Goal: Task Accomplishment & Management: Manage account settings

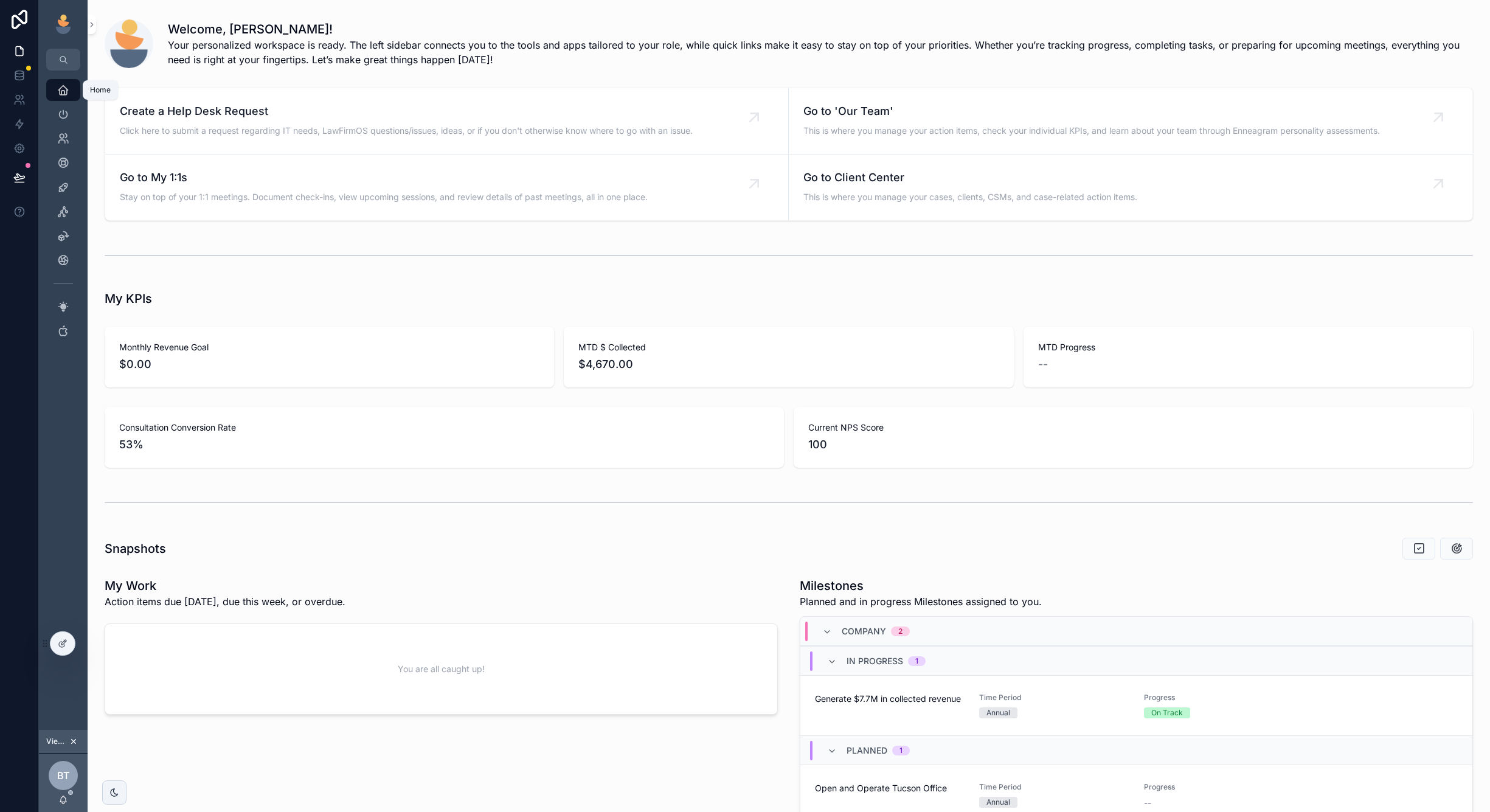
click at [62, 92] on icon "scrollable content" at bounding box center [62, 89] width 12 height 12
click at [62, 119] on icon "scrollable content" at bounding box center [62, 114] width 12 height 12
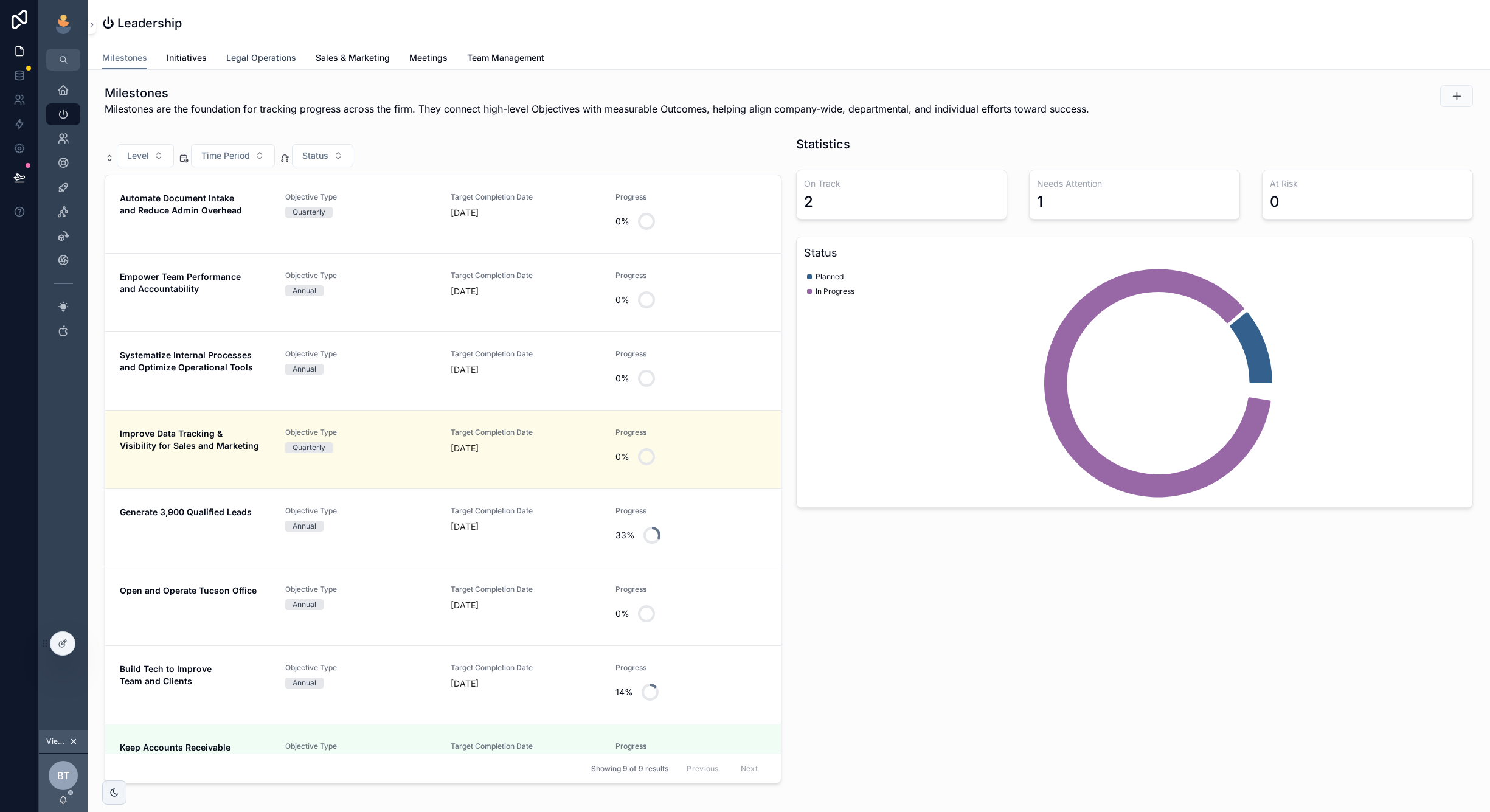
click at [256, 50] on link "Legal Operations" at bounding box center [261, 59] width 70 height 24
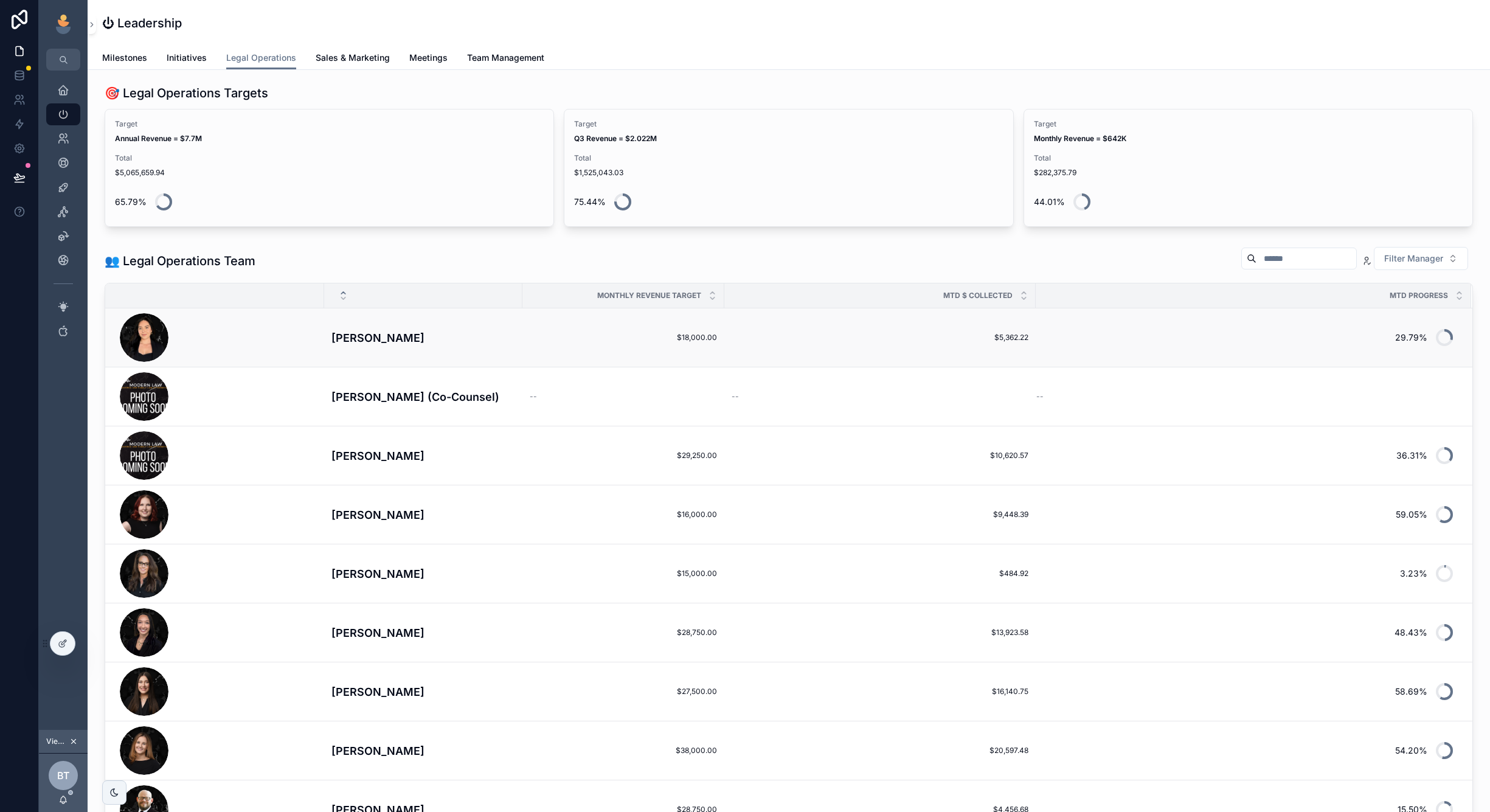
click at [310, 329] on div "scrollable content" at bounding box center [218, 337] width 198 height 49
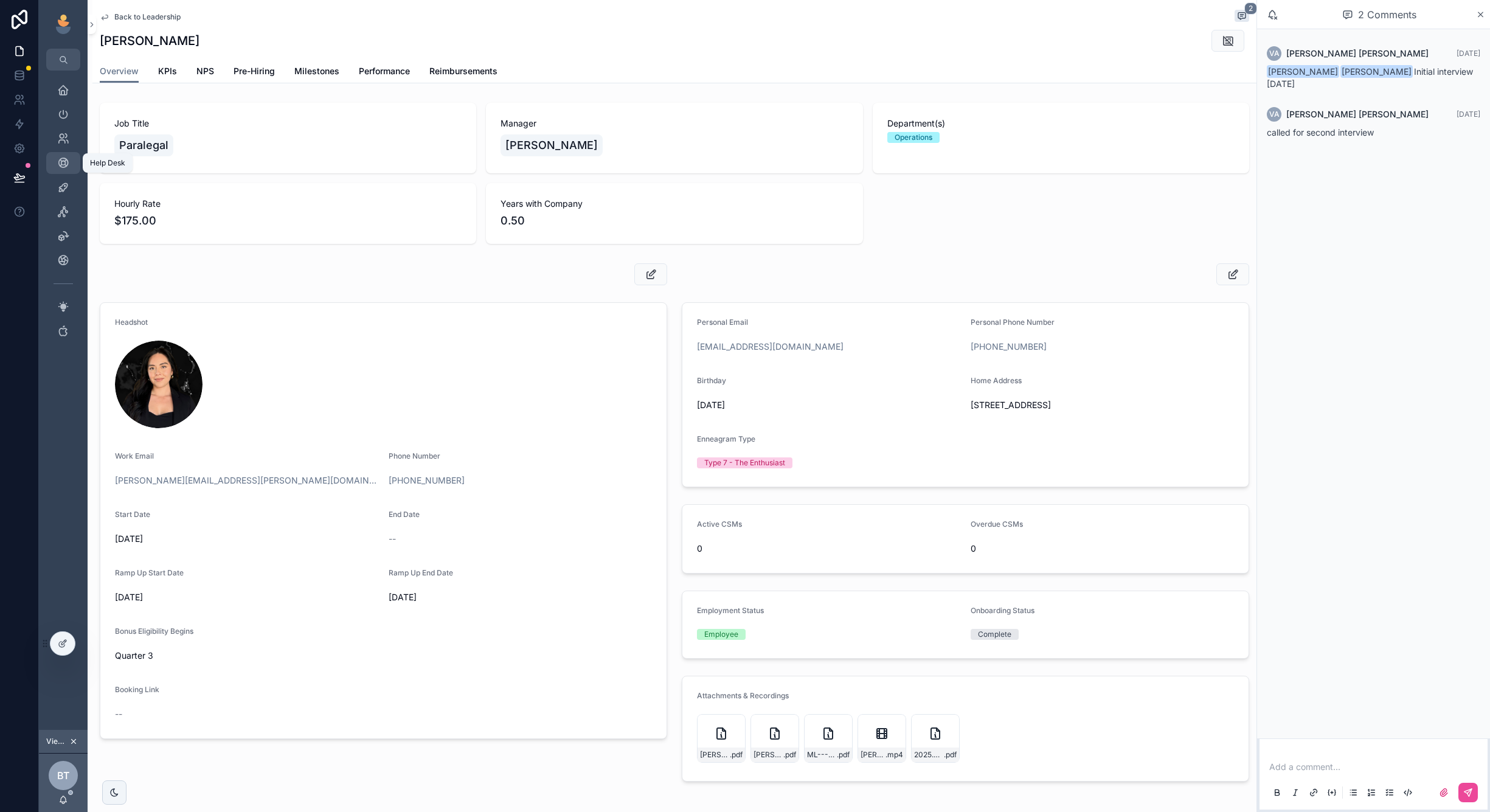
click at [61, 168] on icon "scrollable content" at bounding box center [62, 163] width 12 height 12
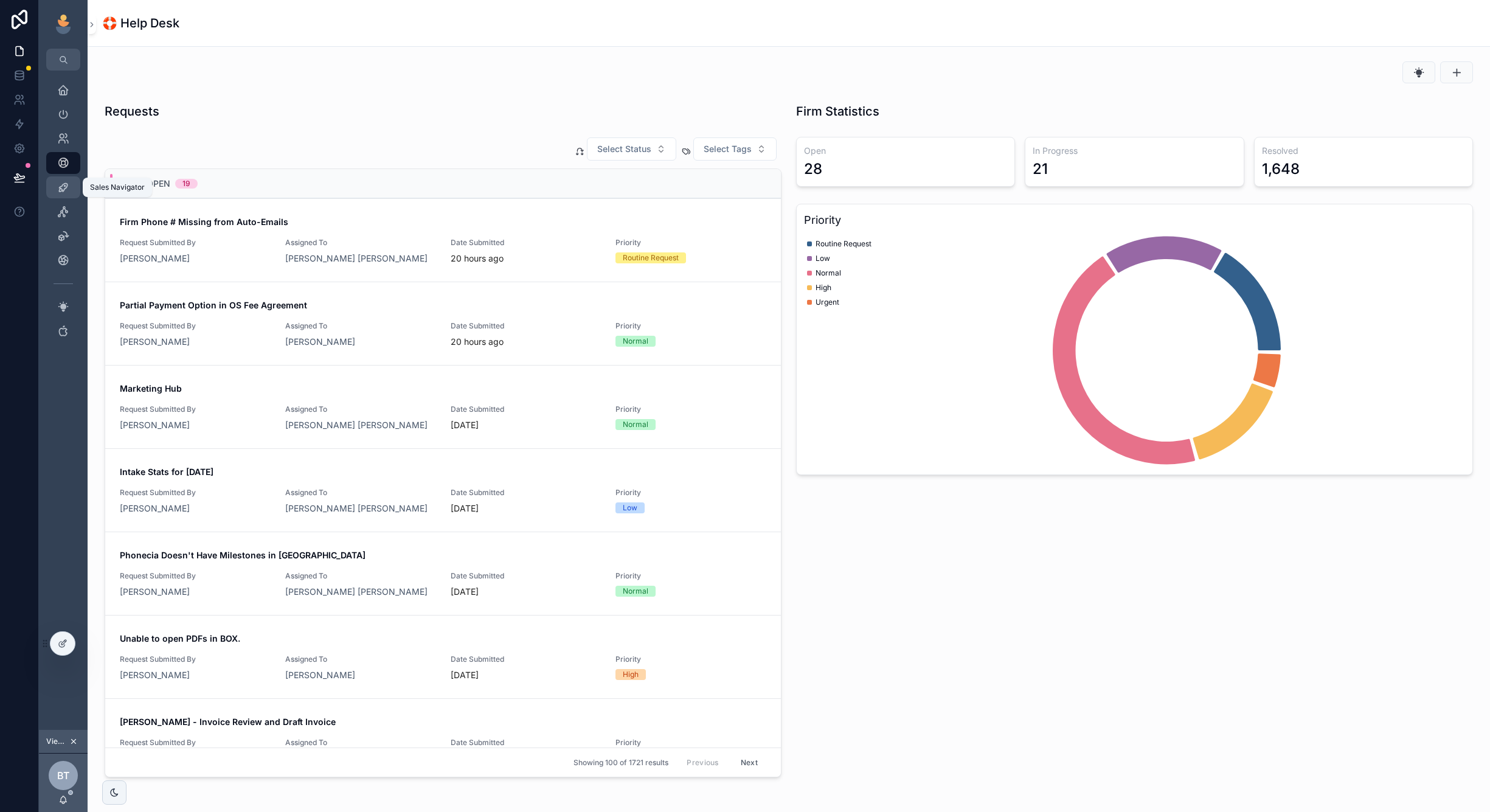
click at [67, 188] on icon "scrollable content" at bounding box center [62, 186] width 12 height 12
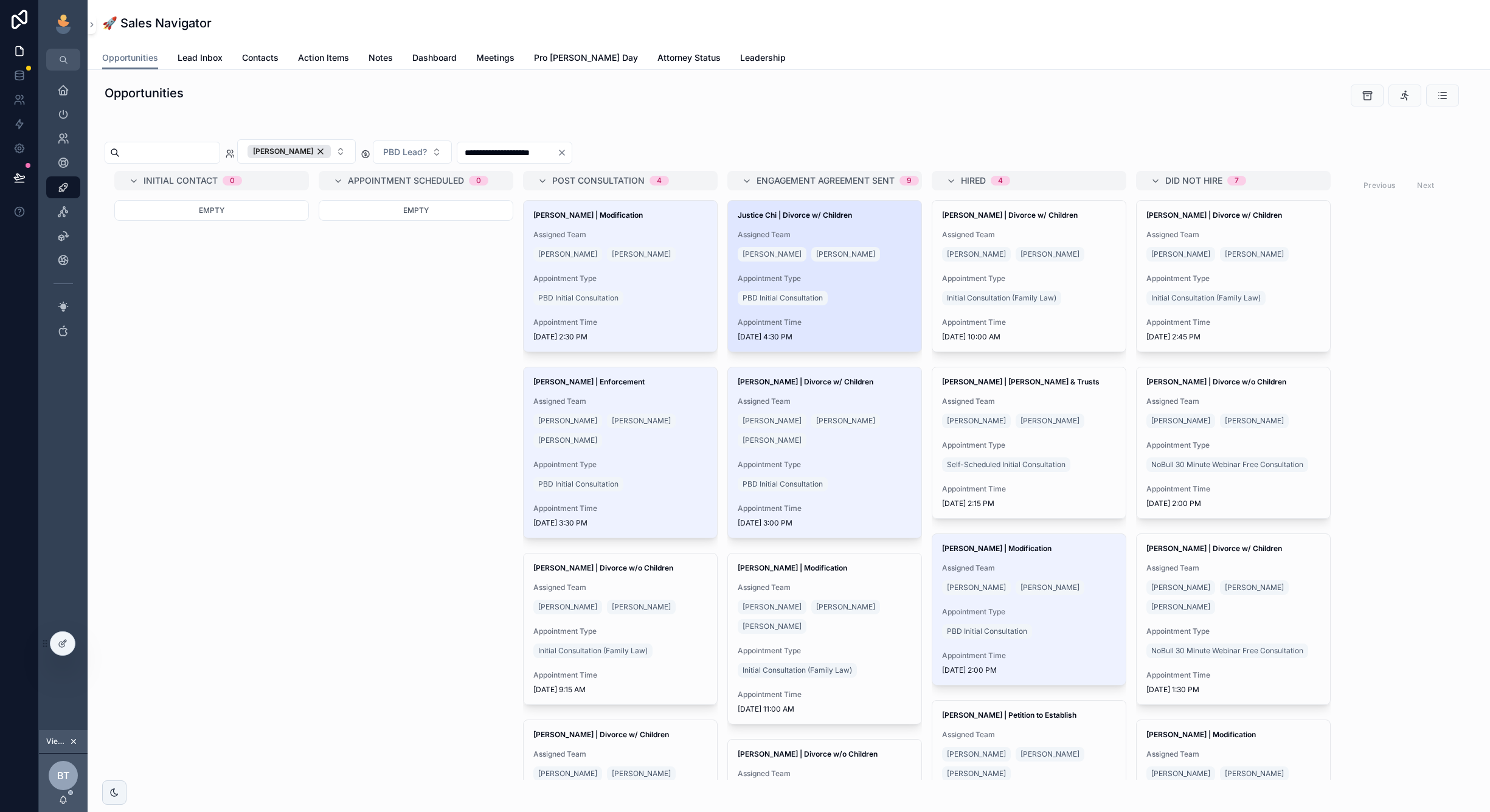
click at [847, 291] on div "PBD Initial Consultation" at bounding box center [824, 298] width 174 height 19
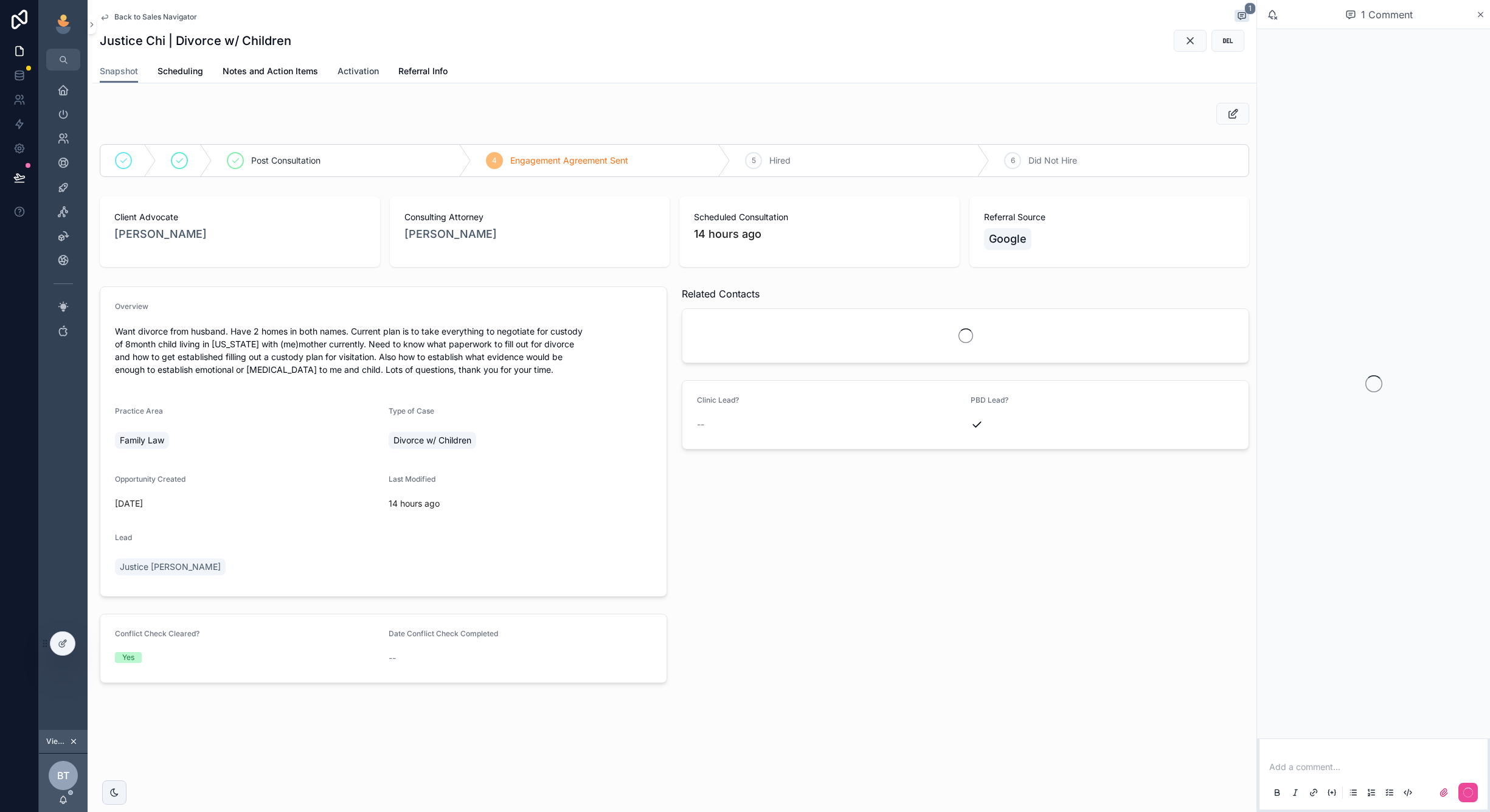
click at [350, 73] on span "Activation" at bounding box center [358, 71] width 41 height 12
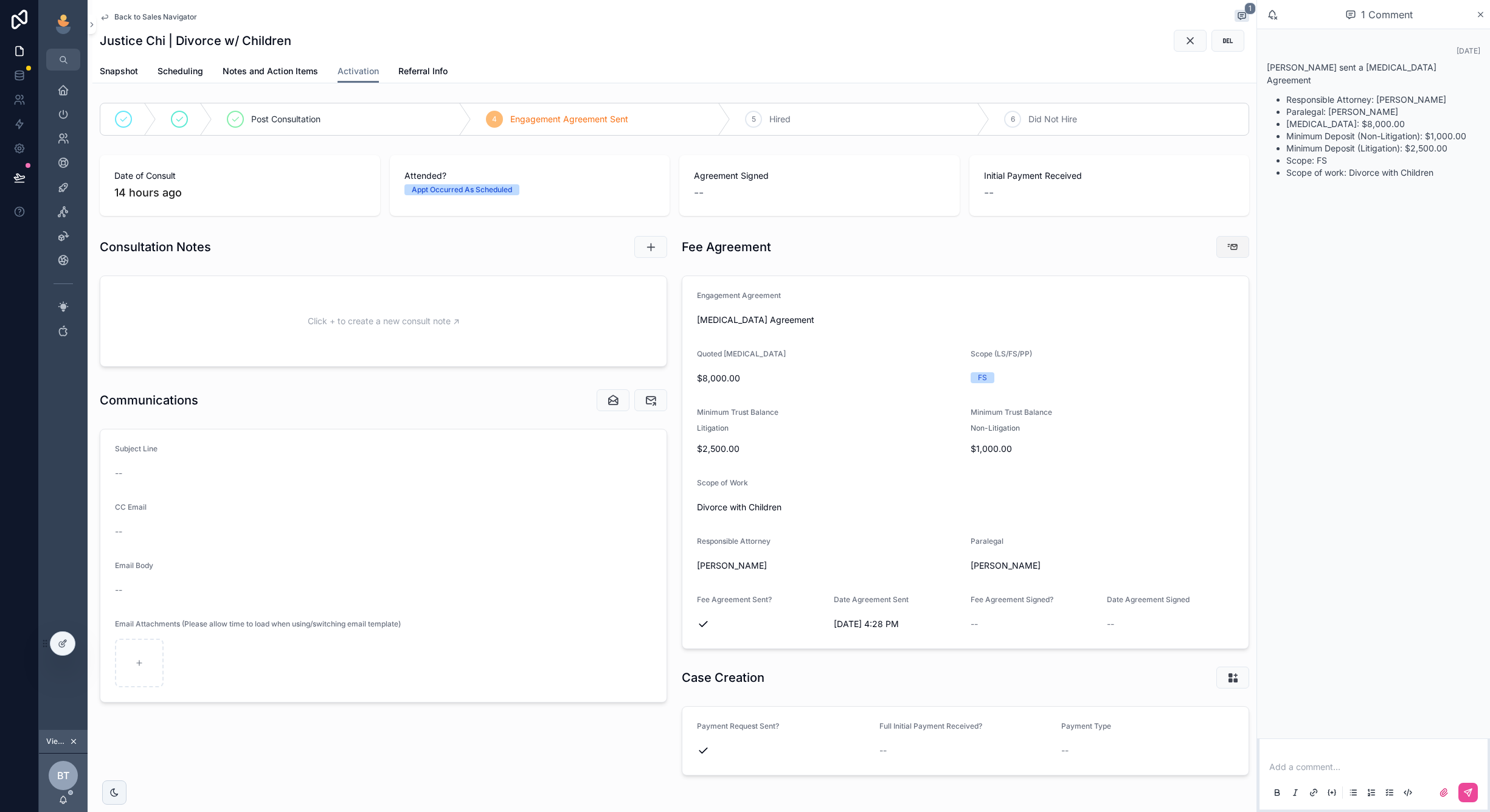
click at [1220, 244] on button "scrollable content" at bounding box center [1233, 247] width 33 height 22
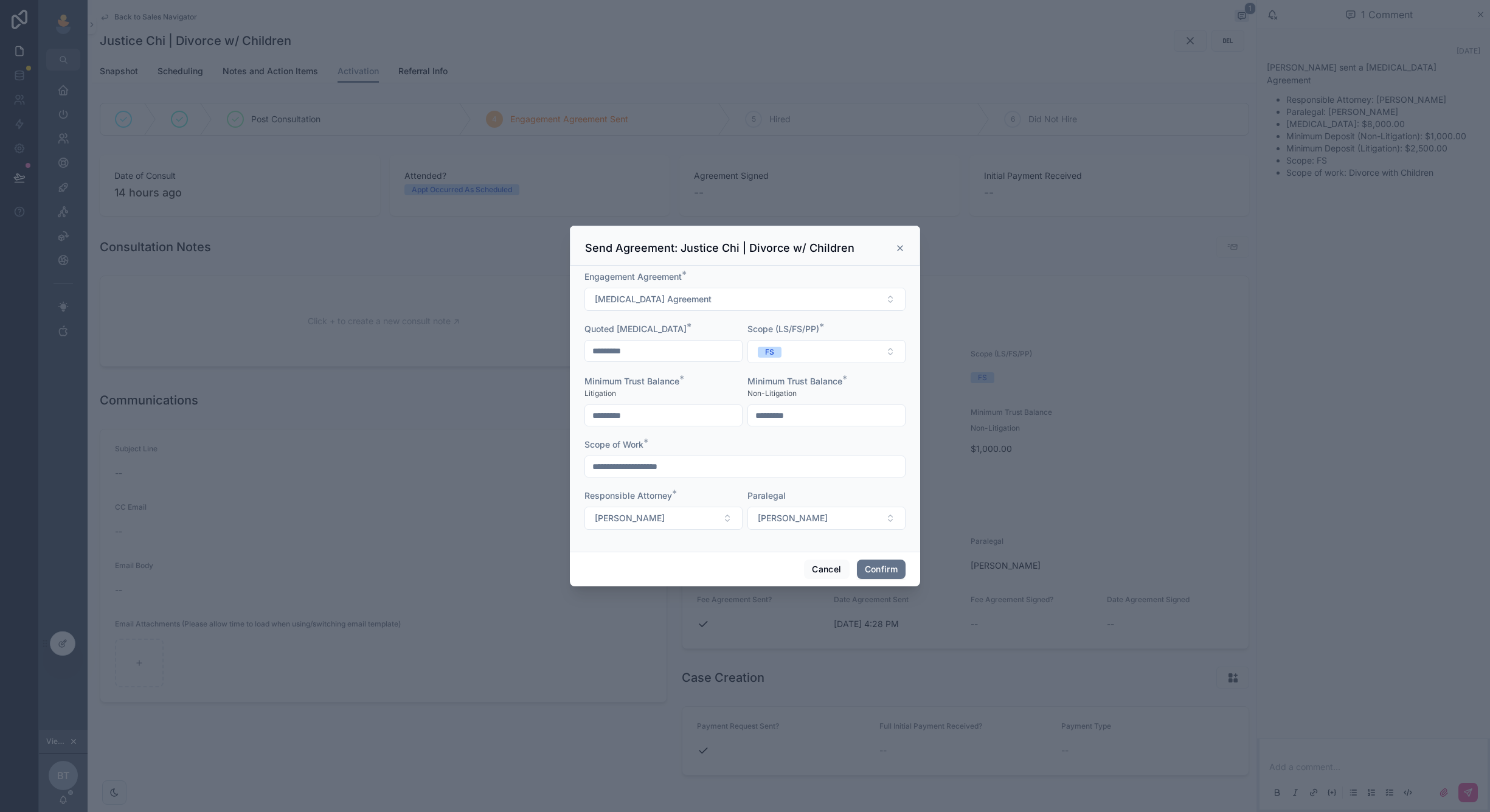
click at [897, 253] on icon at bounding box center [900, 248] width 10 height 10
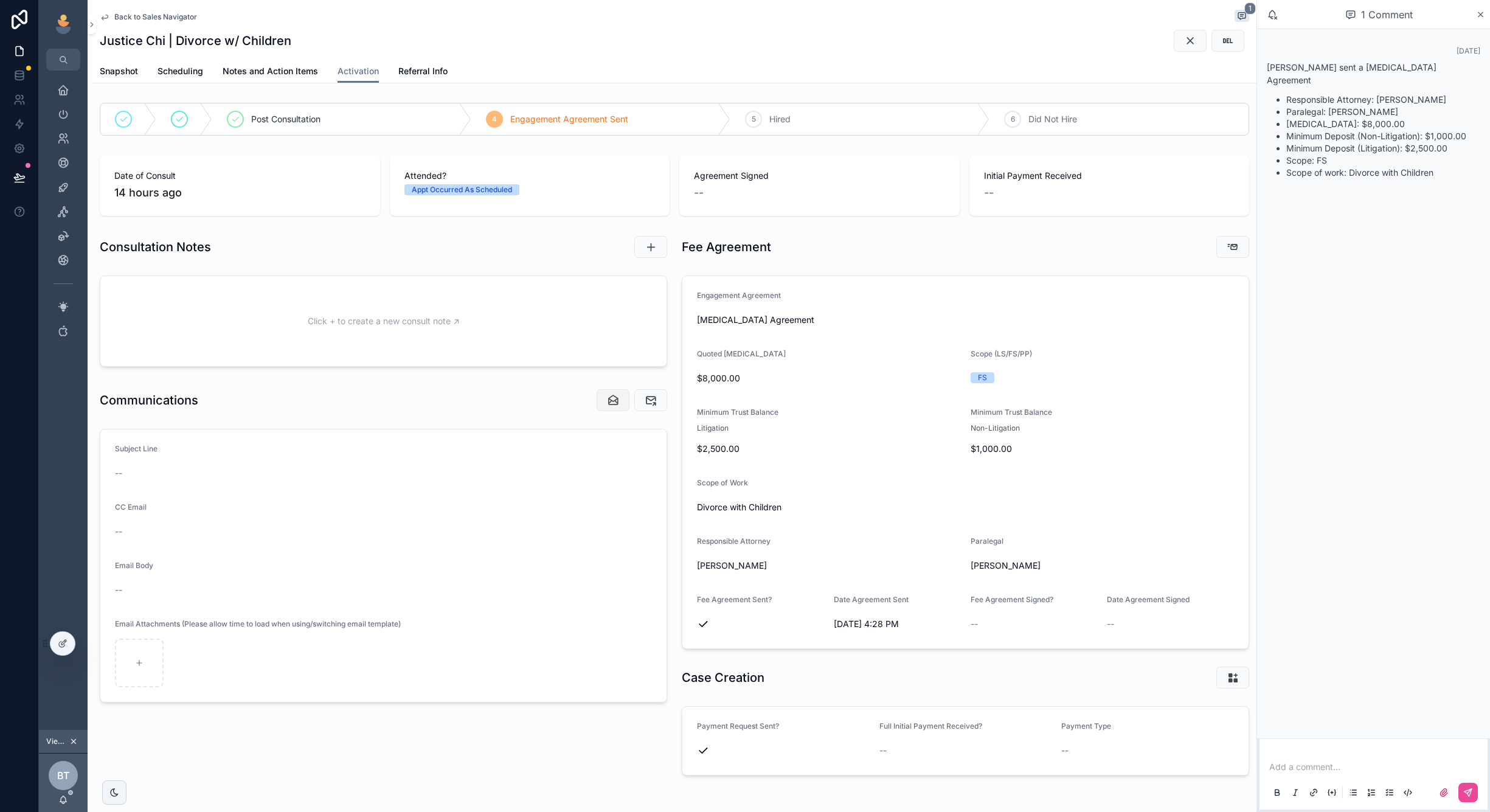
click at [615, 395] on icon "scrollable content" at bounding box center [613, 400] width 12 height 12
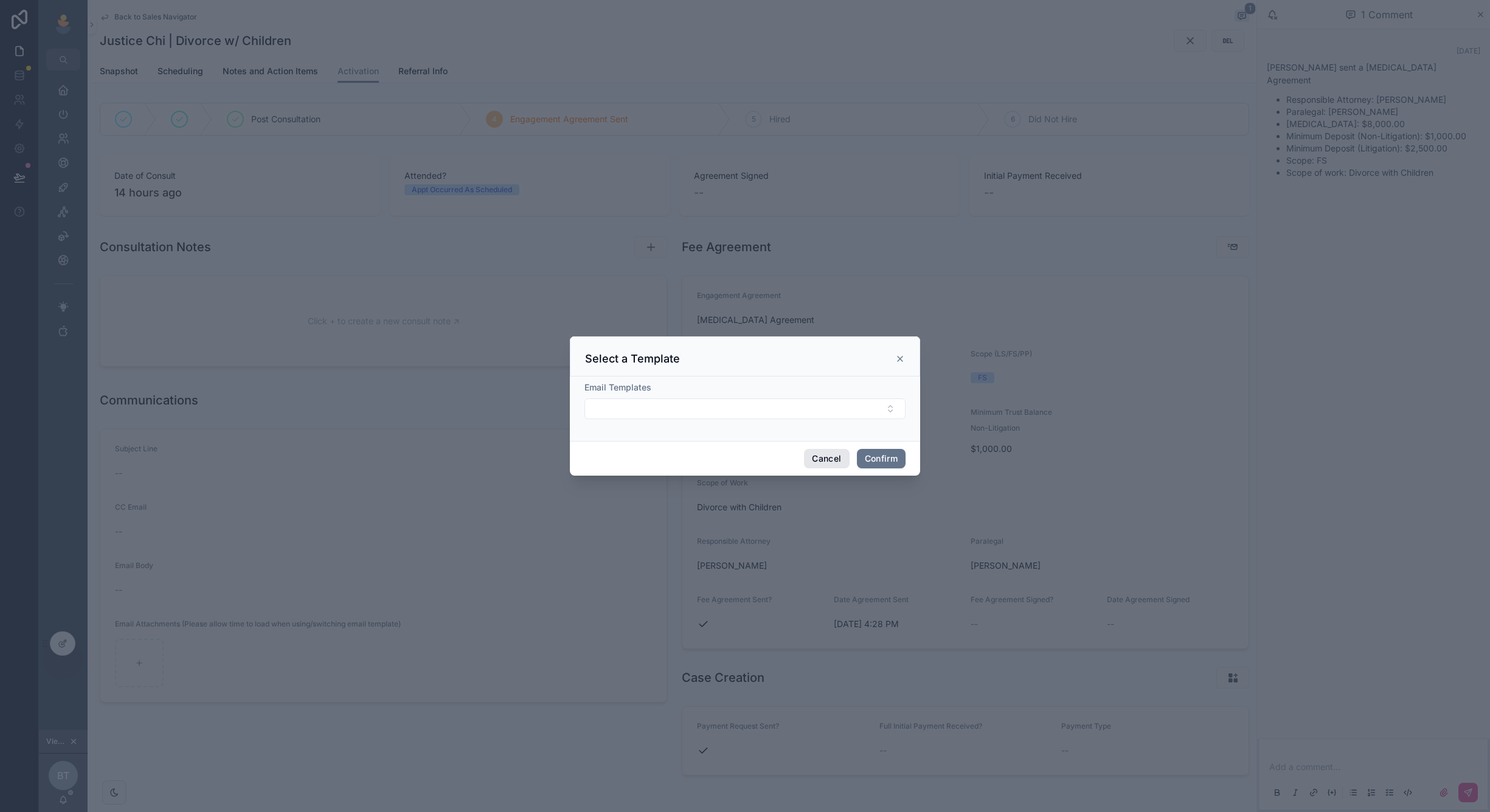
click at [811, 459] on button "Cancel" at bounding box center [826, 458] width 45 height 19
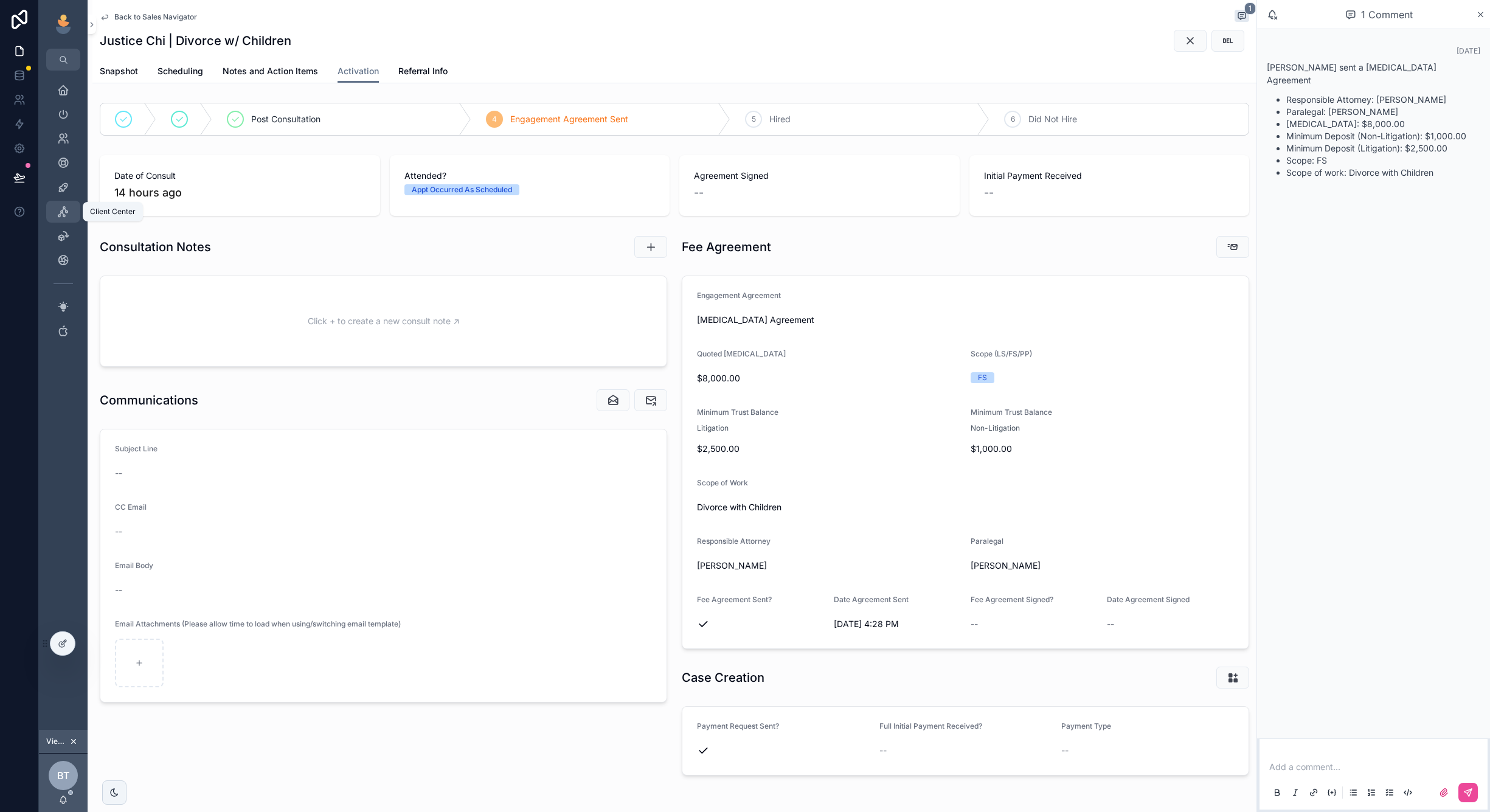
click at [59, 214] on icon "scrollable content" at bounding box center [62, 211] width 12 height 12
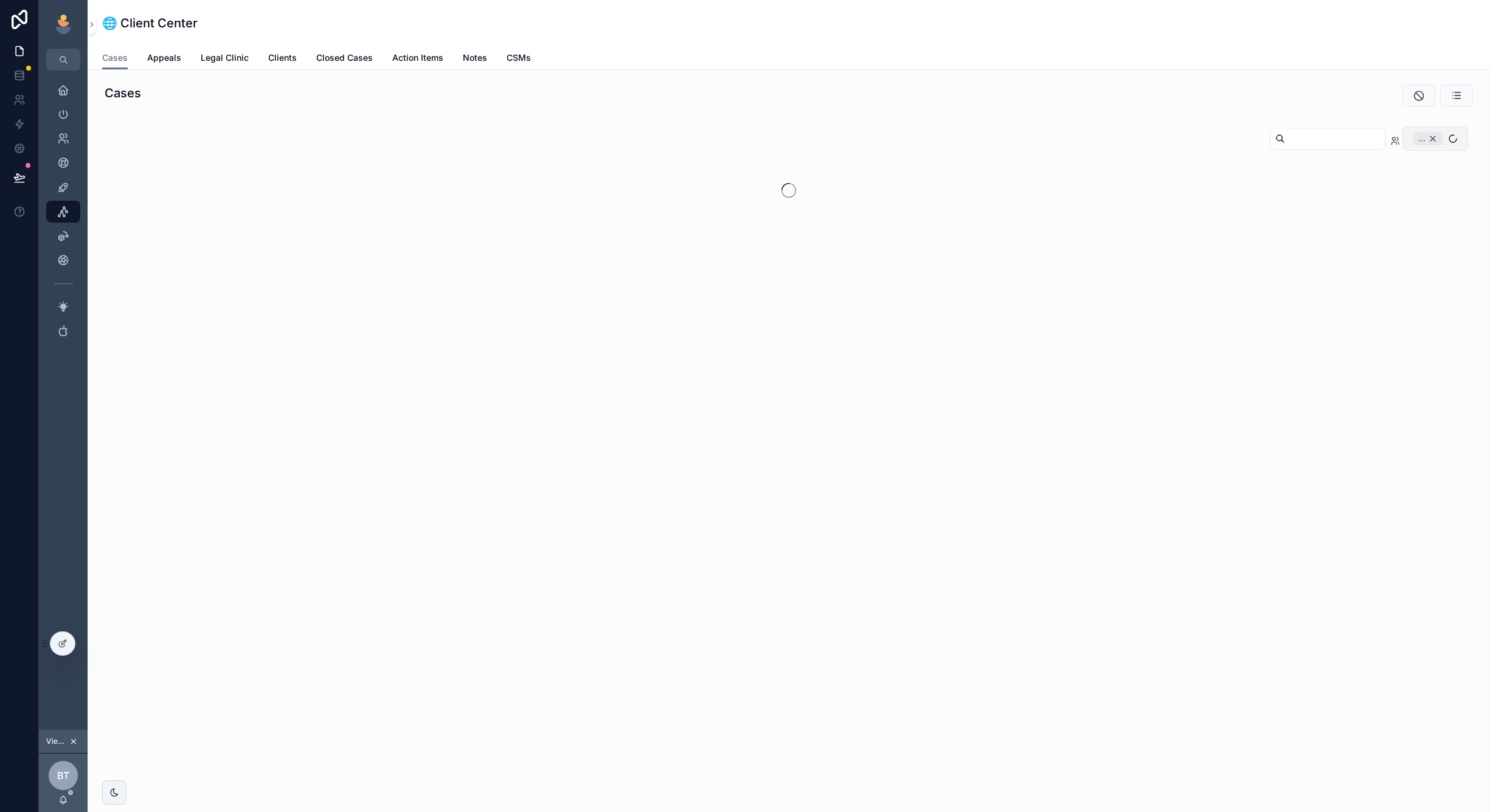
click at [1432, 138] on div "..." at bounding box center [1428, 139] width 30 height 14
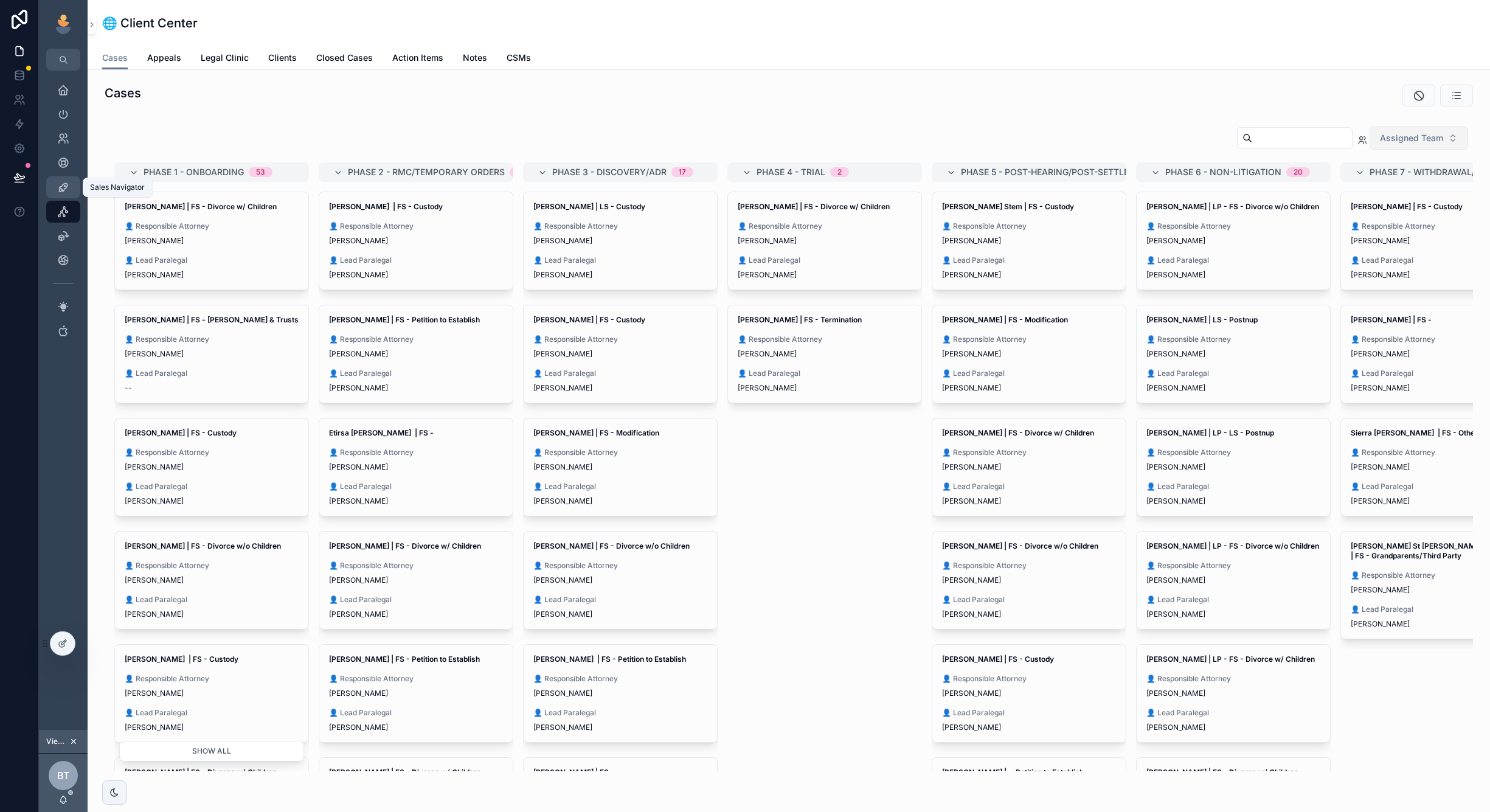
click at [69, 179] on div "Sales Navigator" at bounding box center [62, 186] width 19 height 19
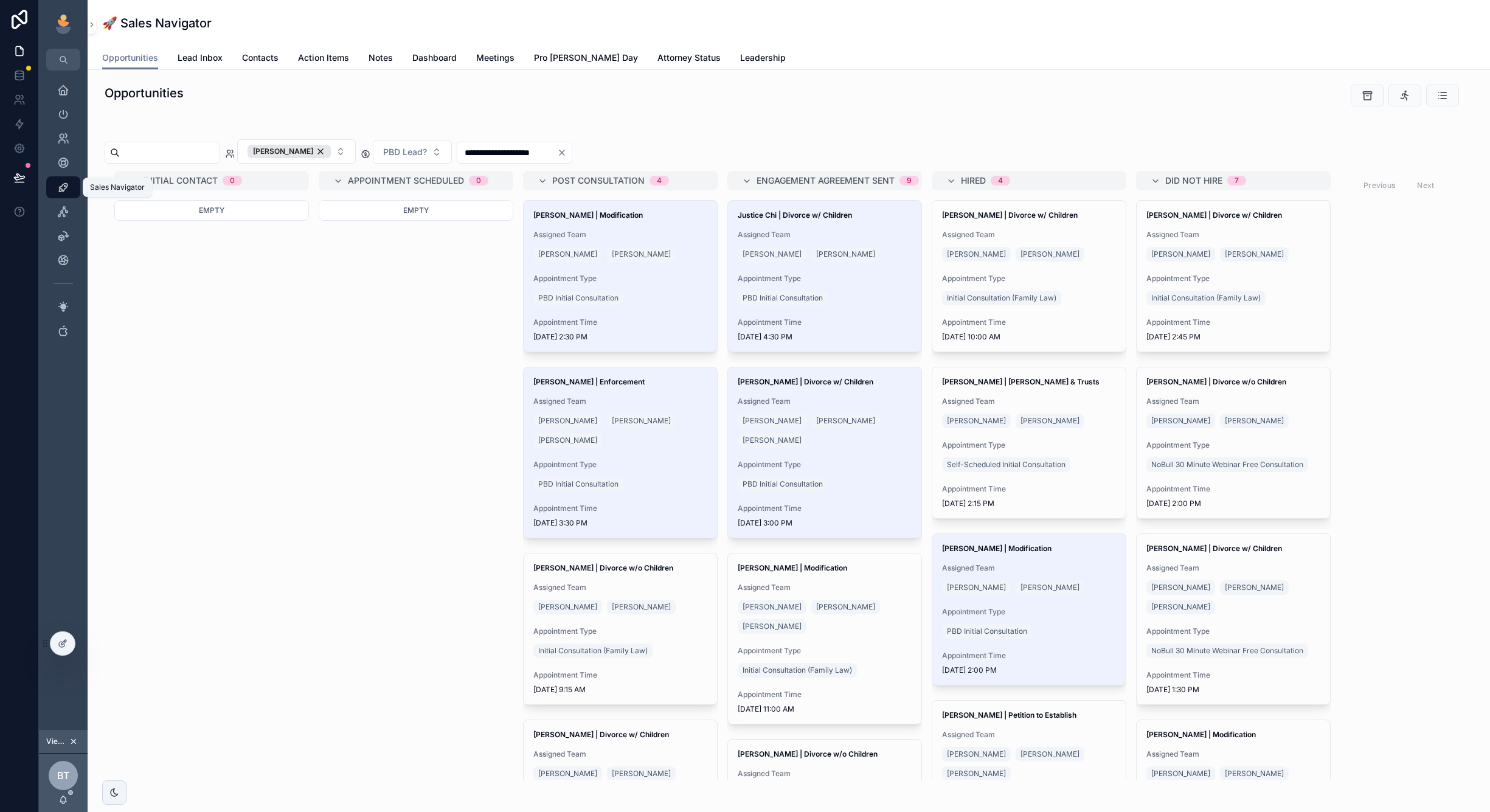
click at [194, 59] on span "Lead Inbox" at bounding box center [199, 57] width 45 height 12
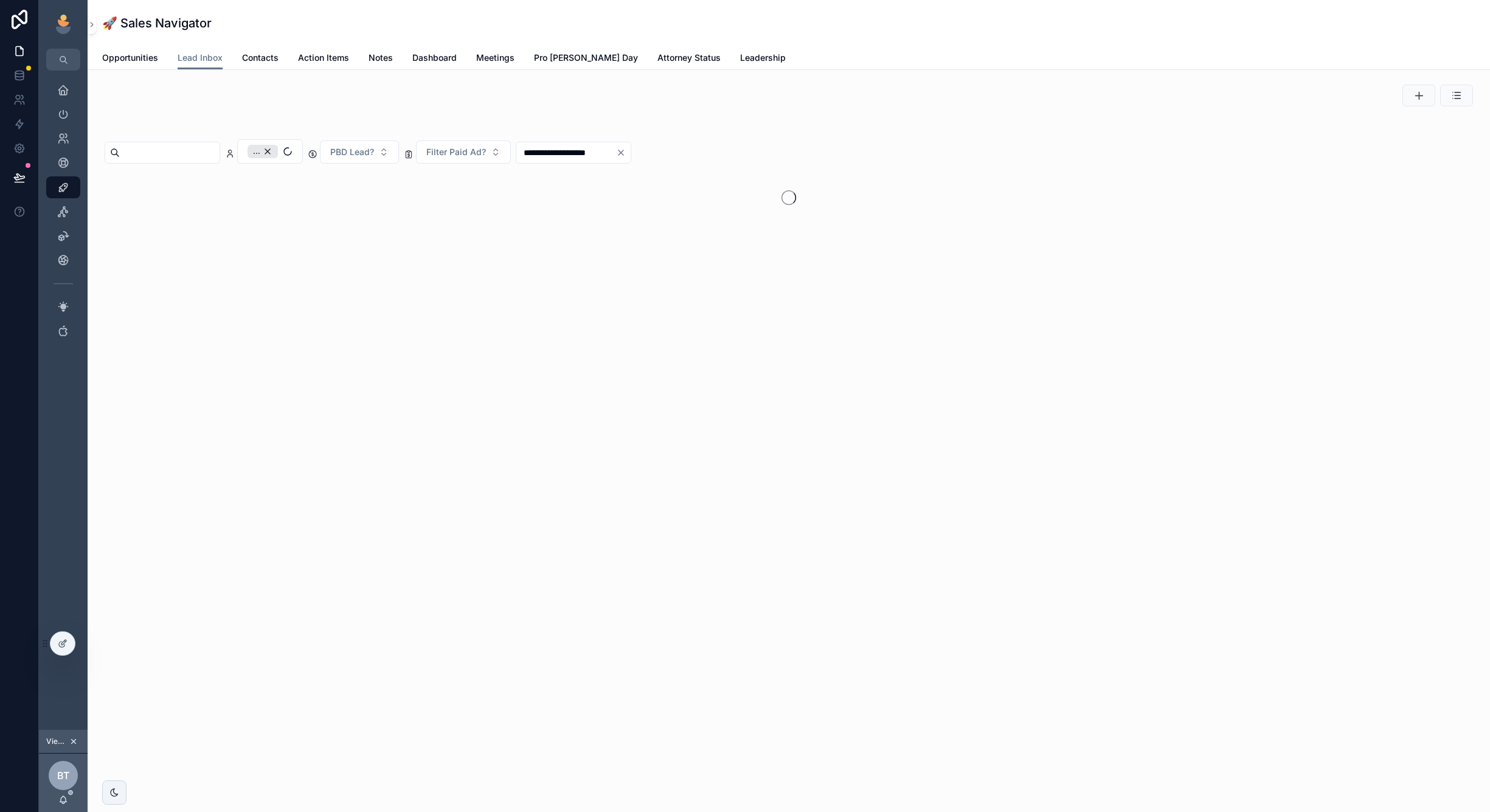
click at [194, 59] on span "Lead Inbox" at bounding box center [199, 57] width 45 height 12
click at [331, 153] on div "[PERSON_NAME]" at bounding box center [289, 152] width 84 height 14
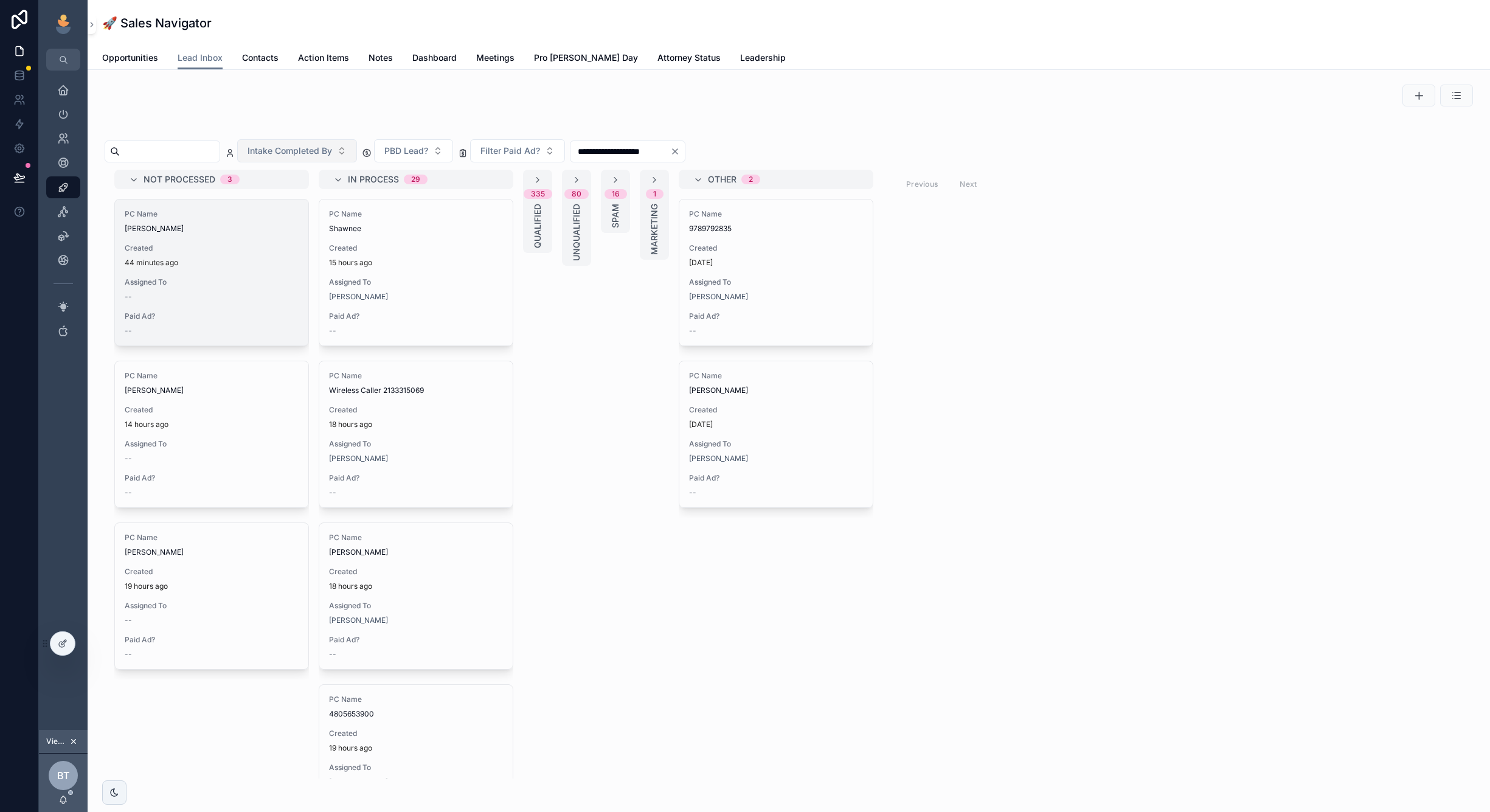
click at [250, 286] on span "Assigned To" at bounding box center [211, 282] width 174 height 10
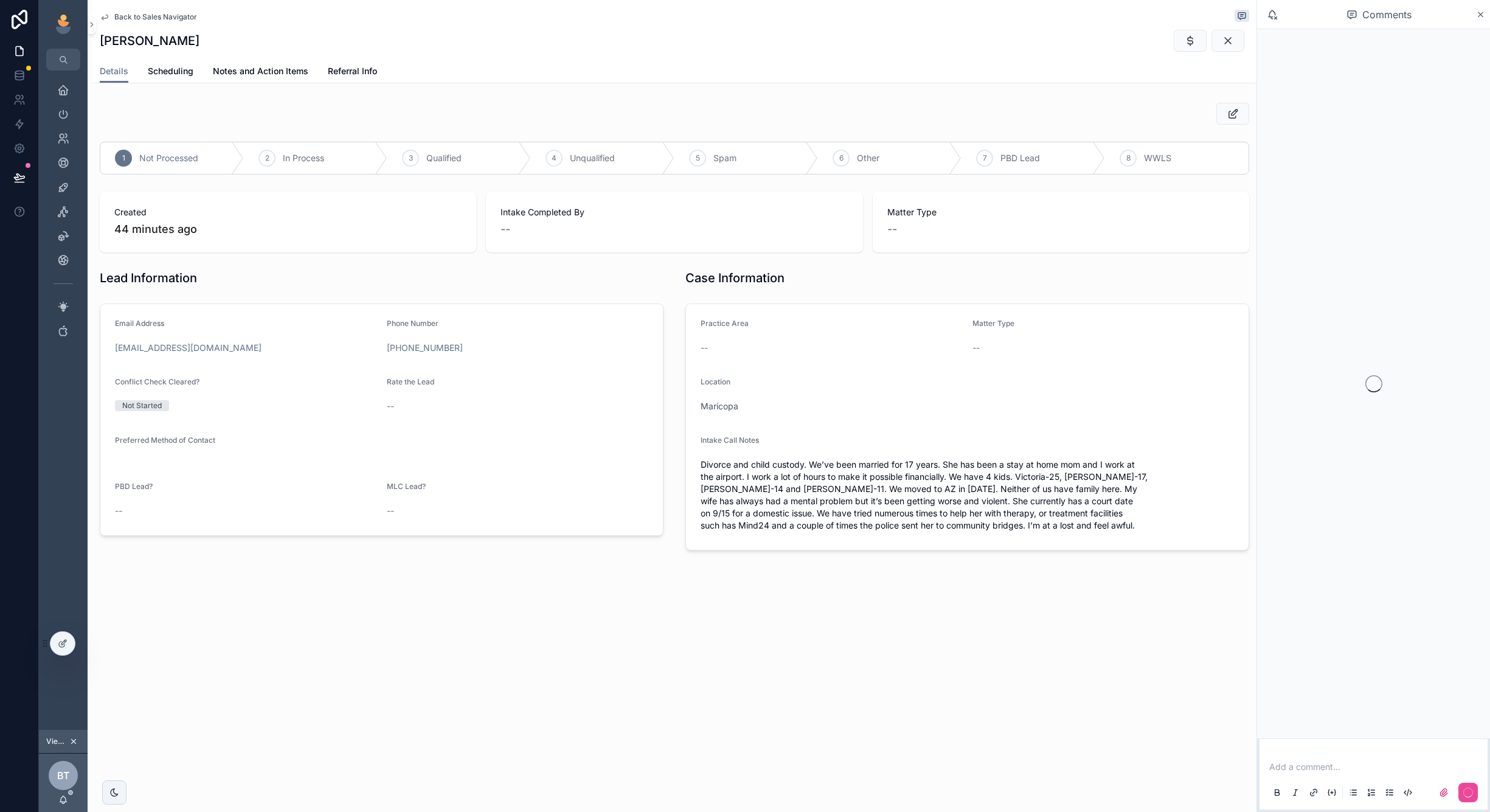
click at [174, 18] on span "Back to Sales Navigator" at bounding box center [155, 17] width 83 height 10
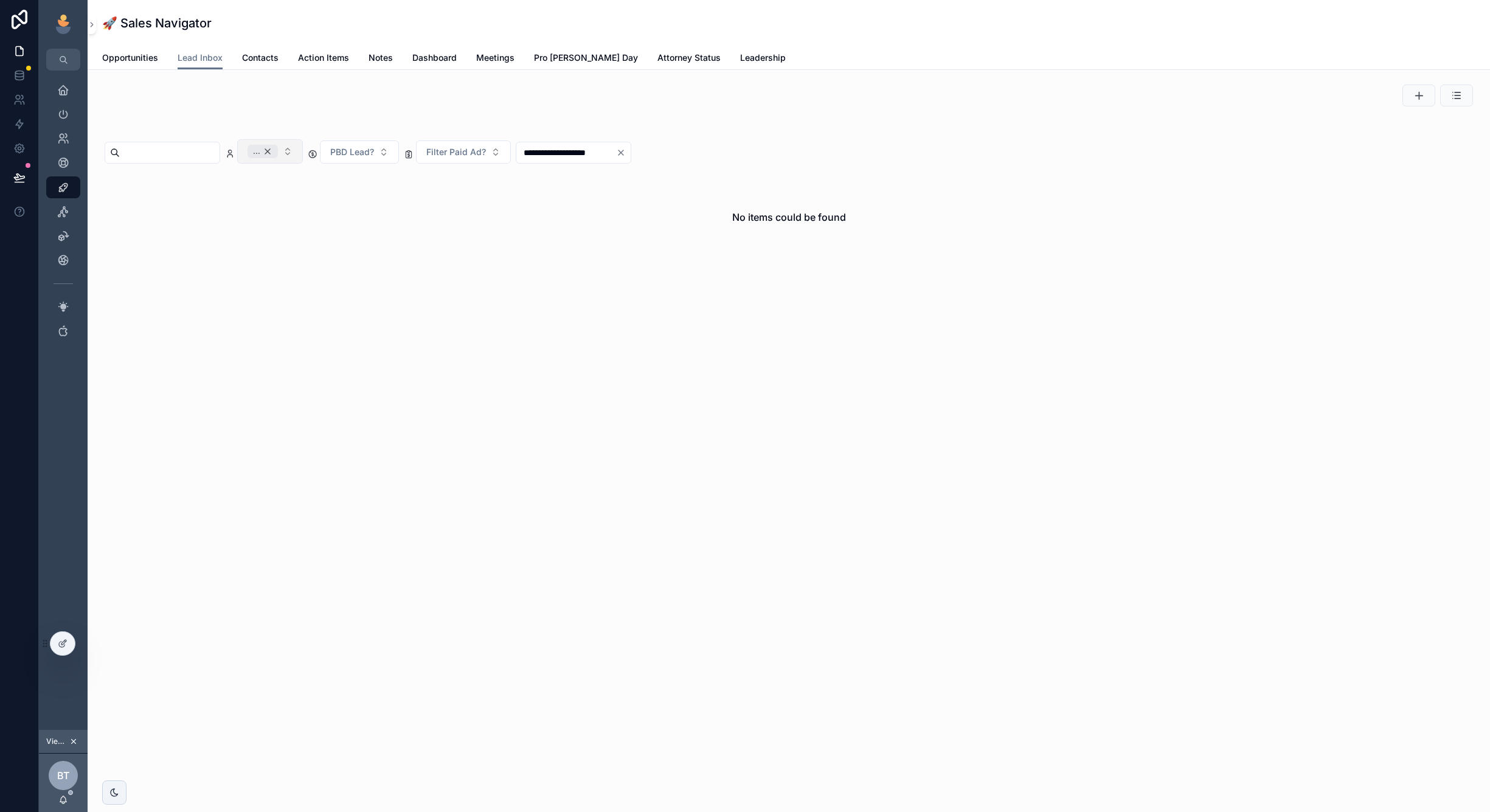
click at [278, 154] on div "..." at bounding box center [263, 152] width 30 height 14
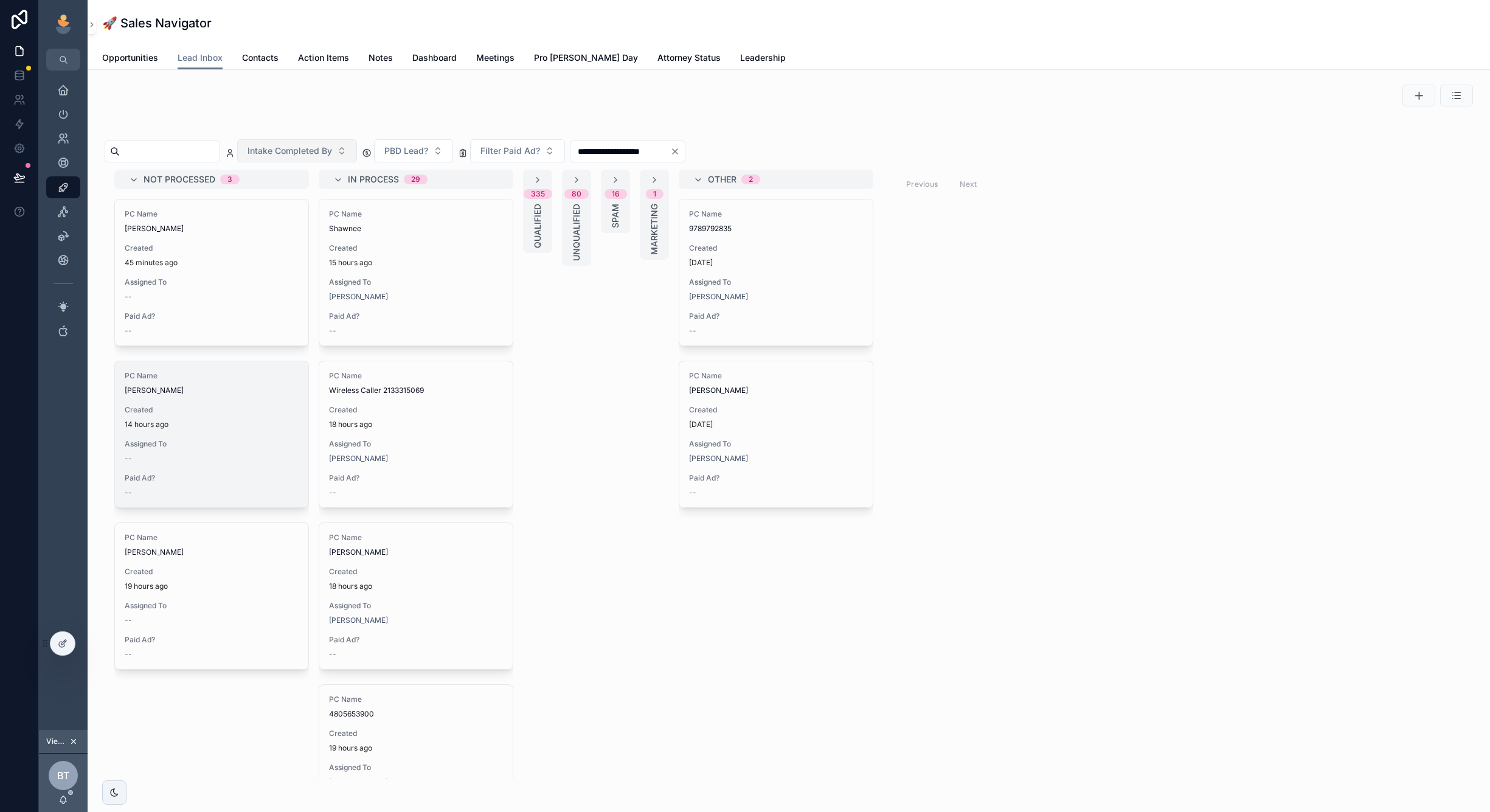
click at [247, 400] on div "PC Name [PERSON_NAME] Created 14 hours ago Assigned To -- Paid Ad? --" at bounding box center [211, 434] width 194 height 146
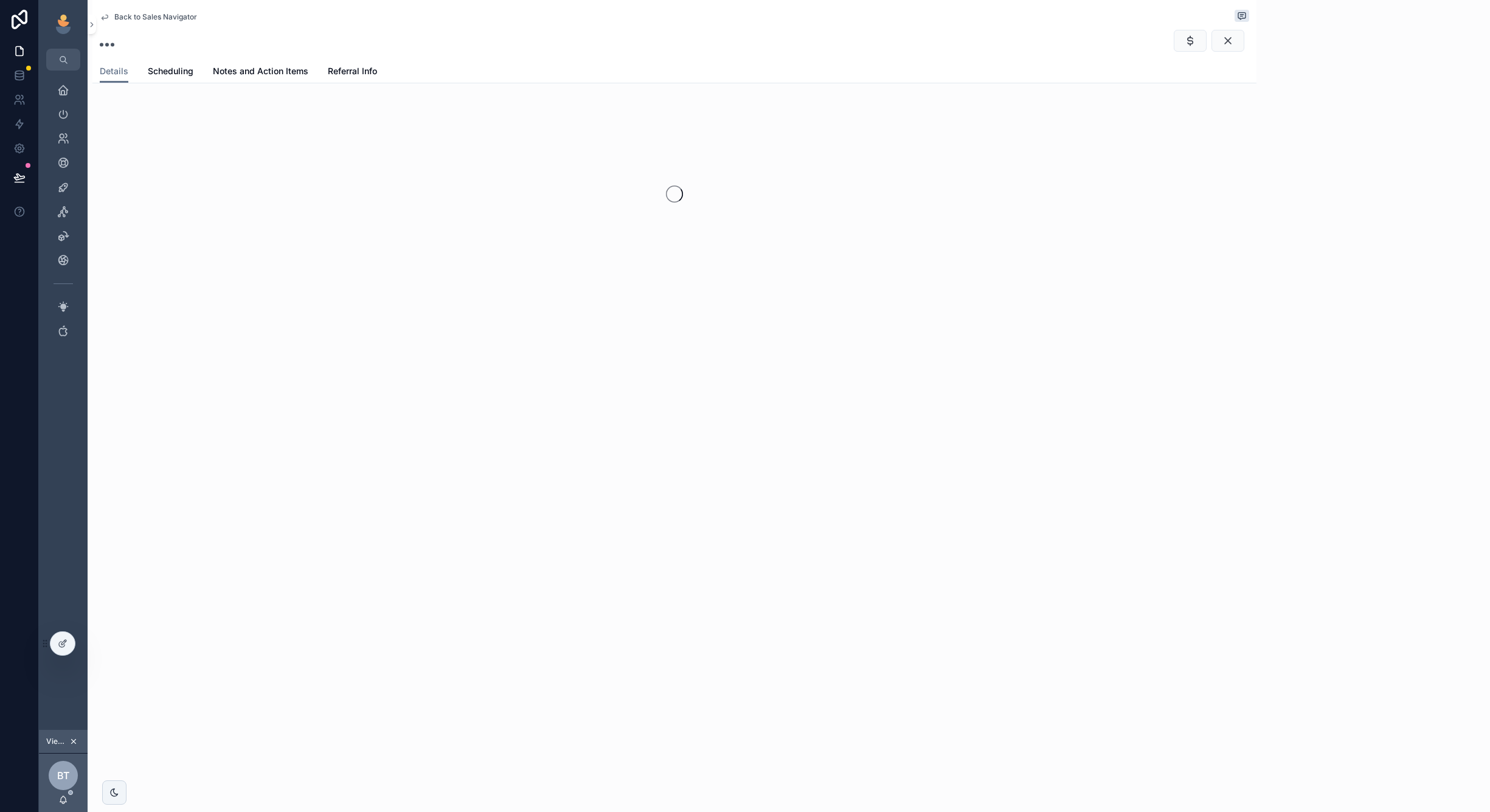
click at [163, 18] on span "Back to Sales Navigator" at bounding box center [155, 17] width 83 height 10
